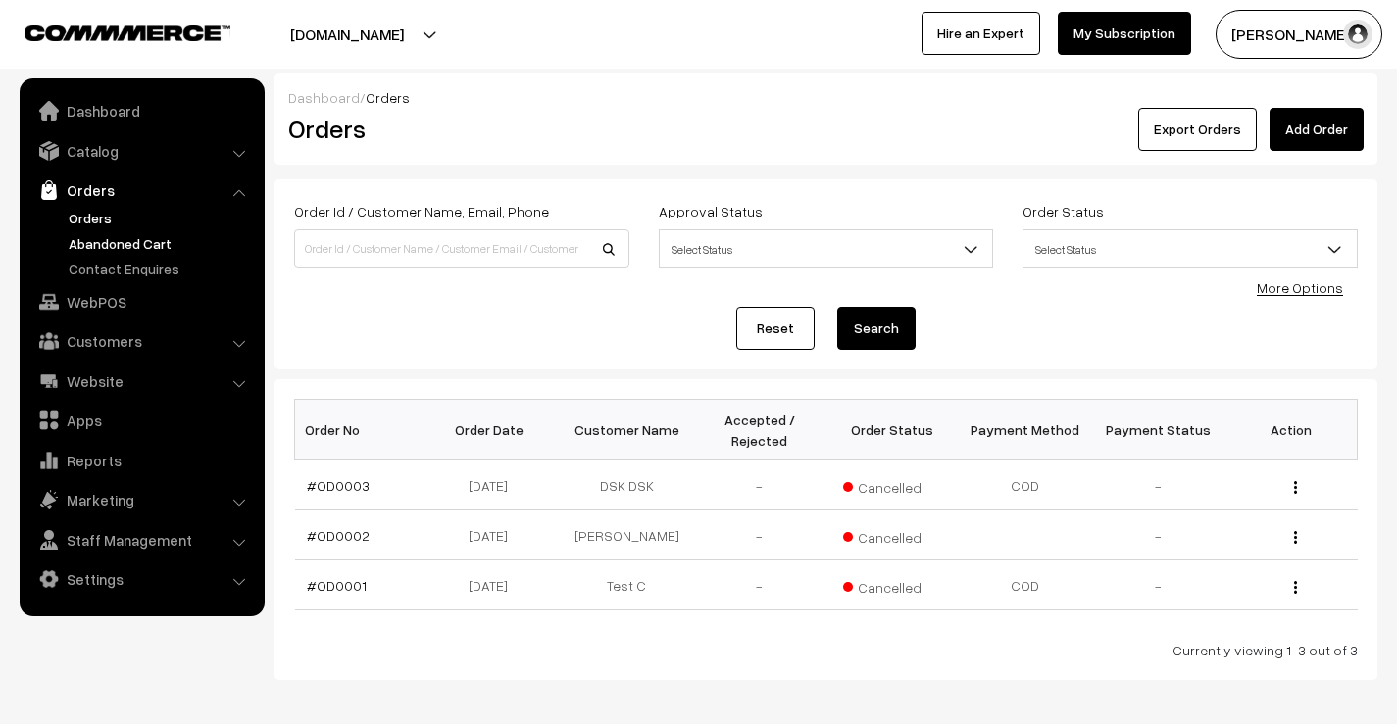
click at [151, 242] on link "Abandoned Cart" at bounding box center [161, 243] width 194 height 21
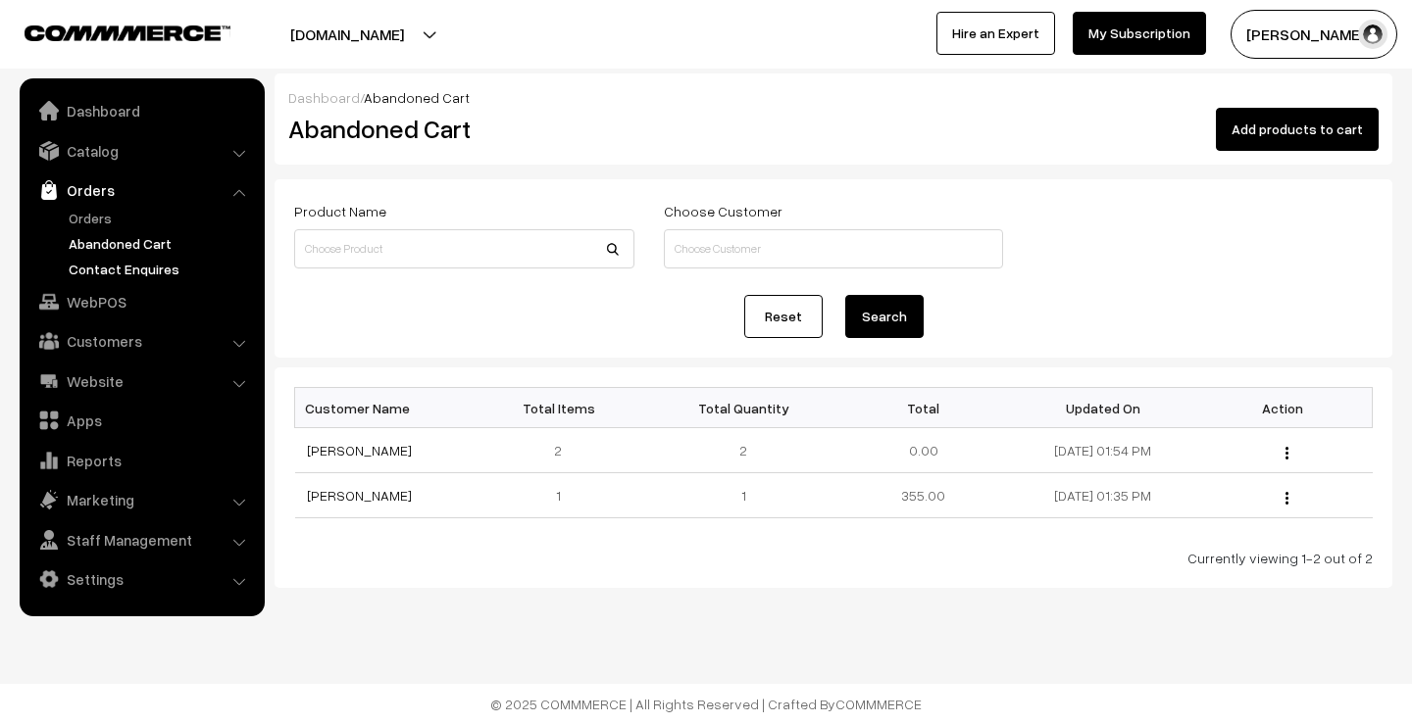
click at [148, 263] on link "Contact Enquires" at bounding box center [161, 269] width 194 height 21
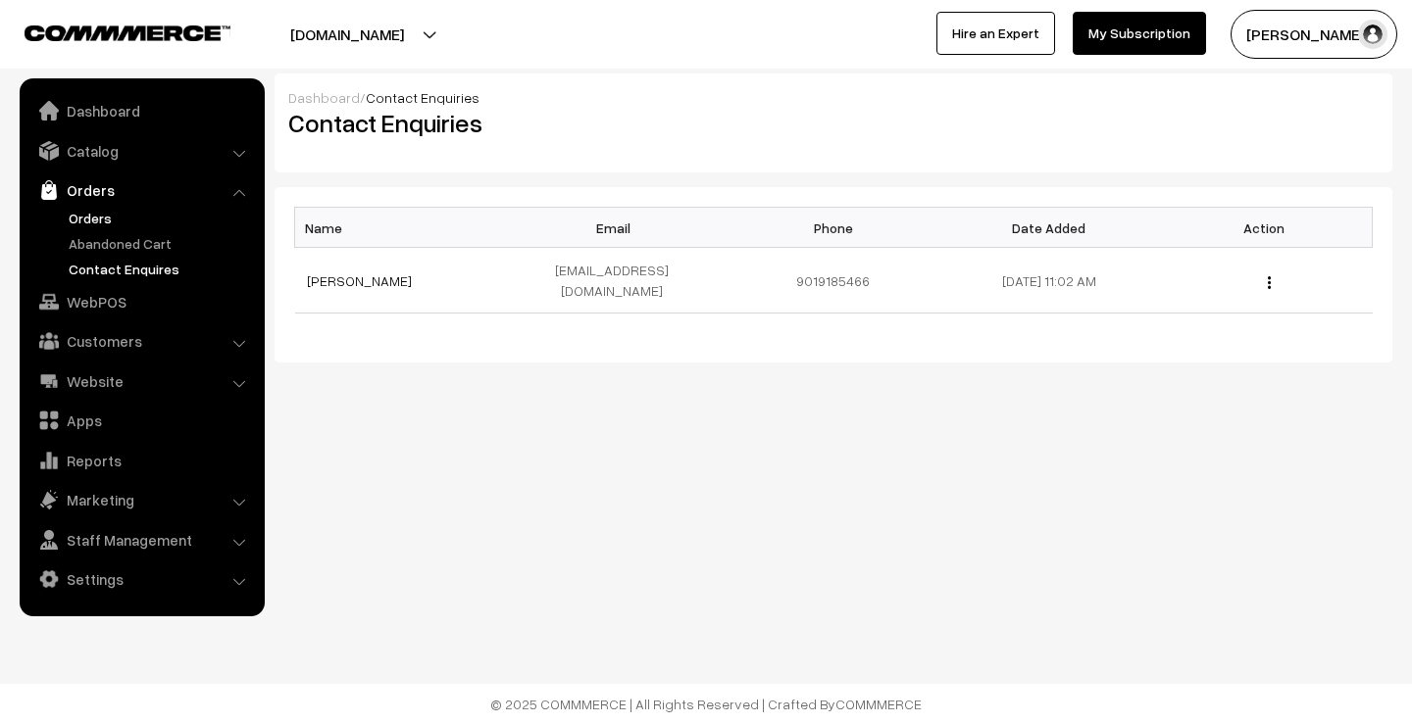
click at [98, 214] on link "Orders" at bounding box center [161, 218] width 194 height 21
